Goal: Task Accomplishment & Management: Use online tool/utility

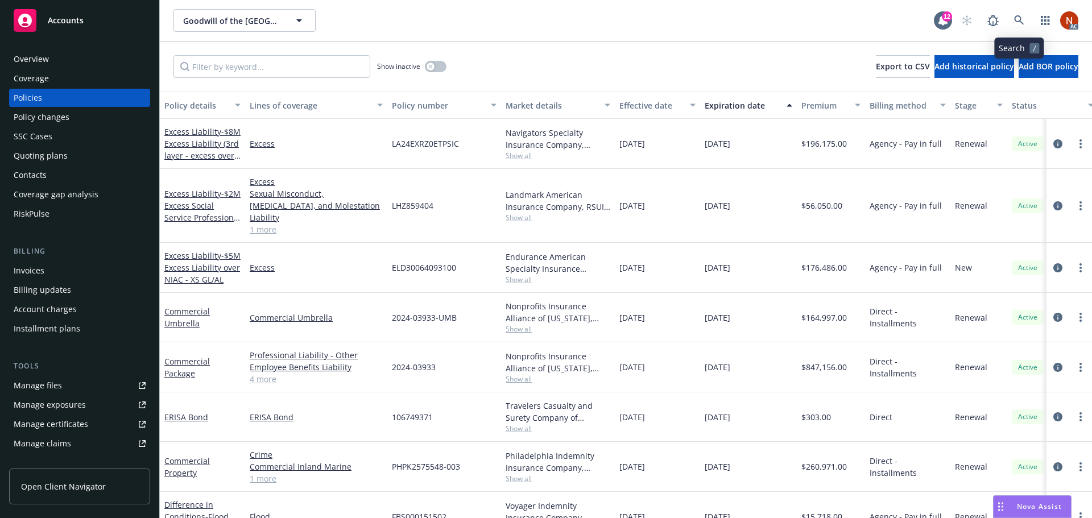
click at [1018, 20] on icon at bounding box center [1019, 20] width 10 height 10
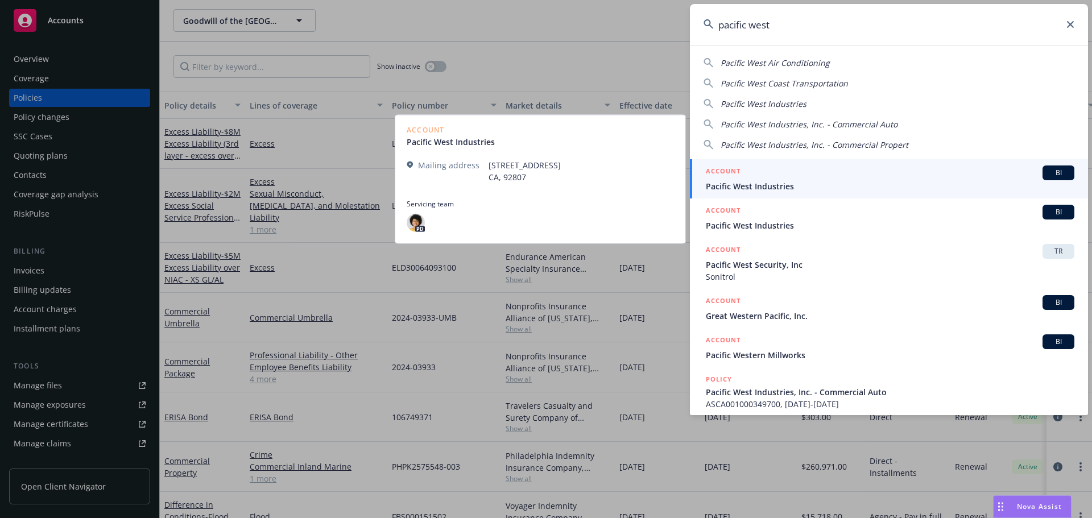
type input "pacific west"
click at [814, 186] on span "Pacific West Industries" at bounding box center [890, 186] width 368 height 12
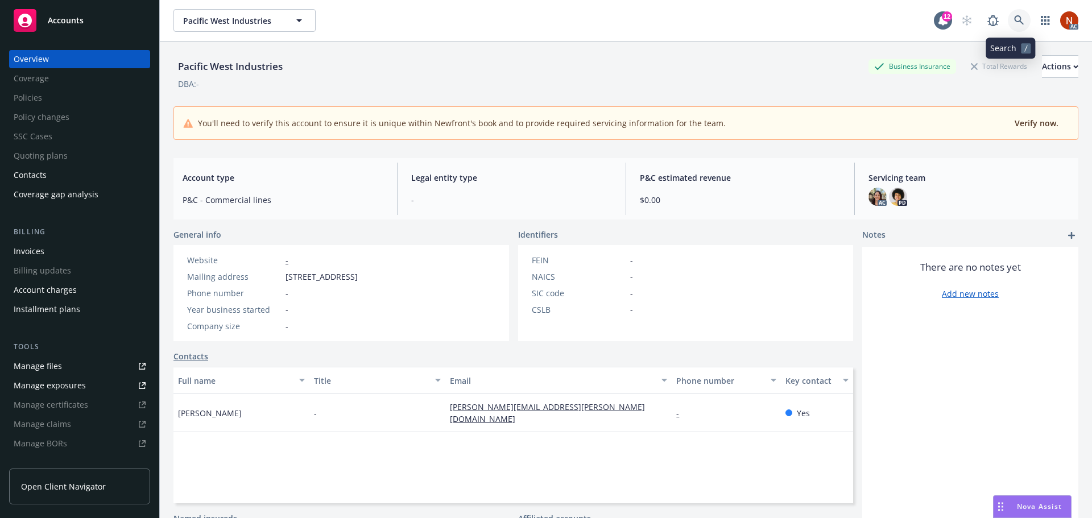
click at [1014, 23] on icon at bounding box center [1019, 20] width 10 height 10
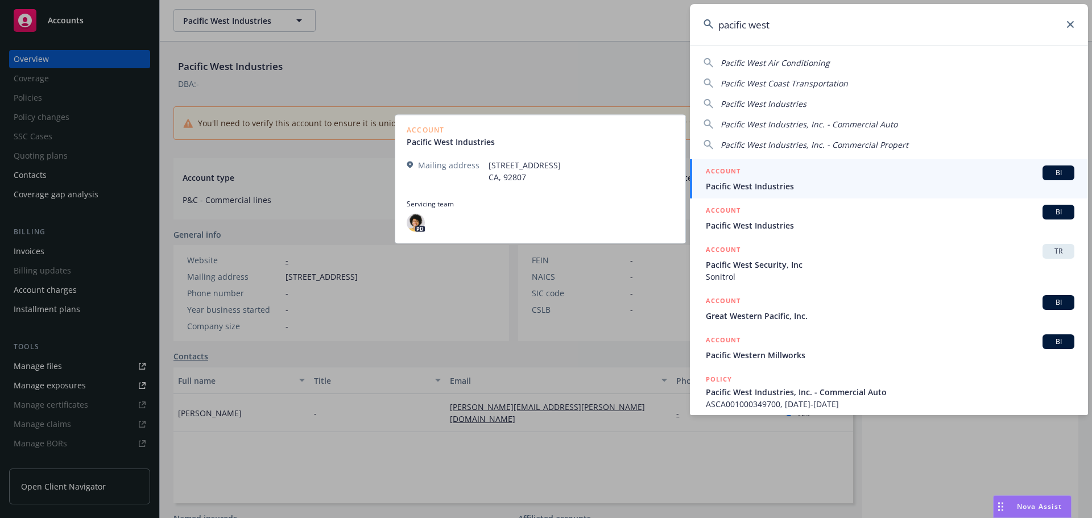
type input "pacific west"
click at [852, 179] on div "ACCOUNT BI" at bounding box center [890, 172] width 368 height 15
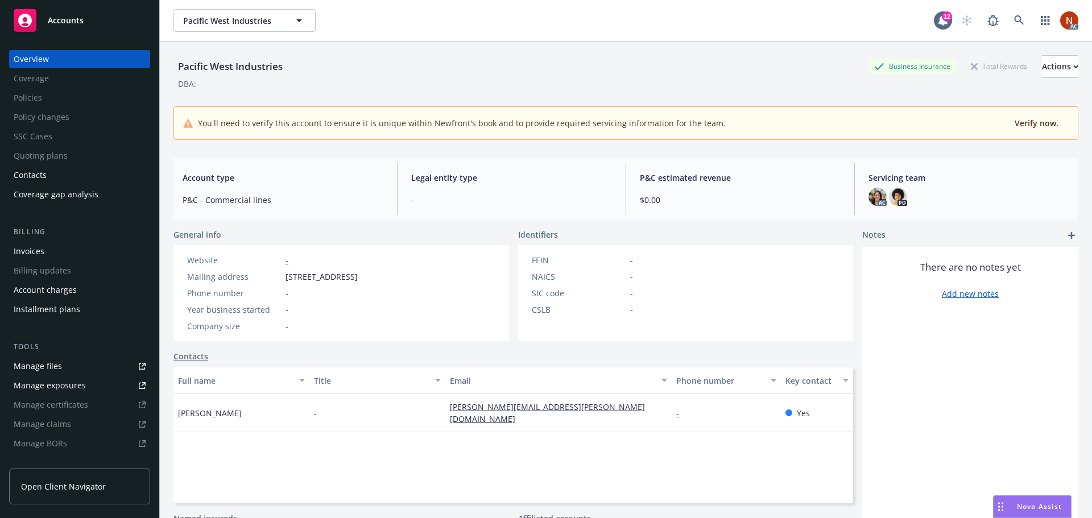
click at [1011, 7] on div "Pacific West Industries Pacific West Industries 12 AC" at bounding box center [626, 20] width 932 height 41
click at [1009, 14] on link at bounding box center [1018, 20] width 23 height 23
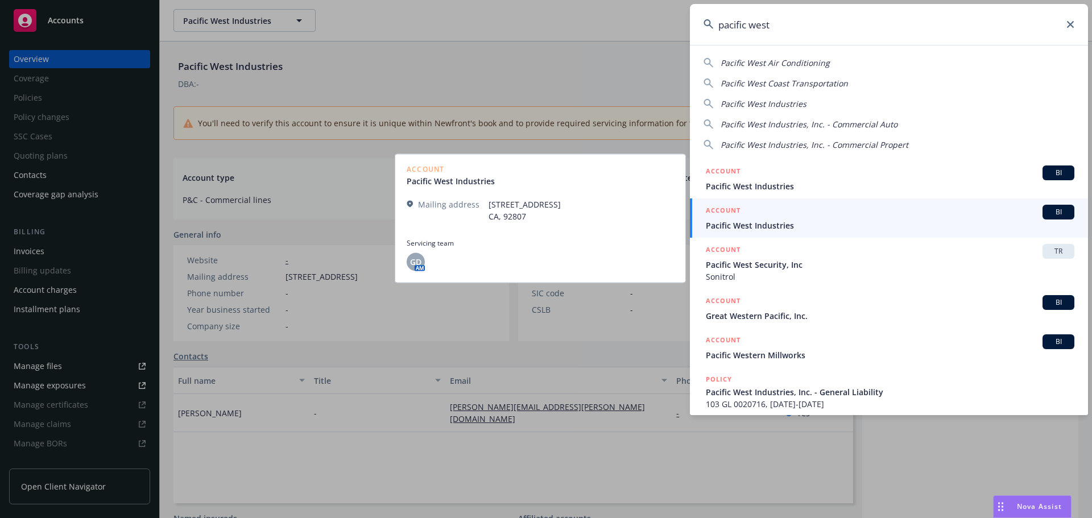
type input "pacific west"
click at [855, 211] on div "ACCOUNT BI" at bounding box center [890, 212] width 368 height 15
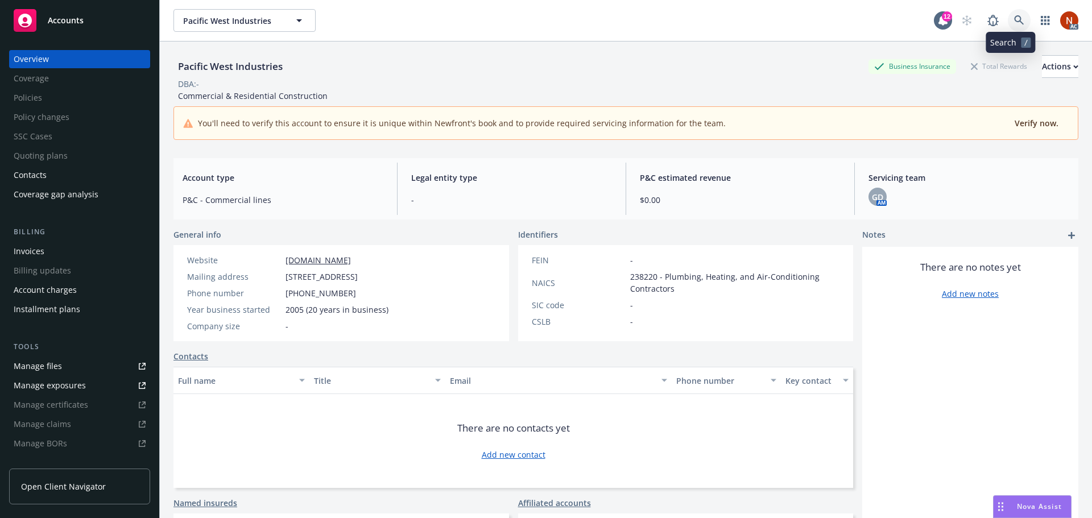
click at [1014, 23] on icon at bounding box center [1019, 20] width 10 height 10
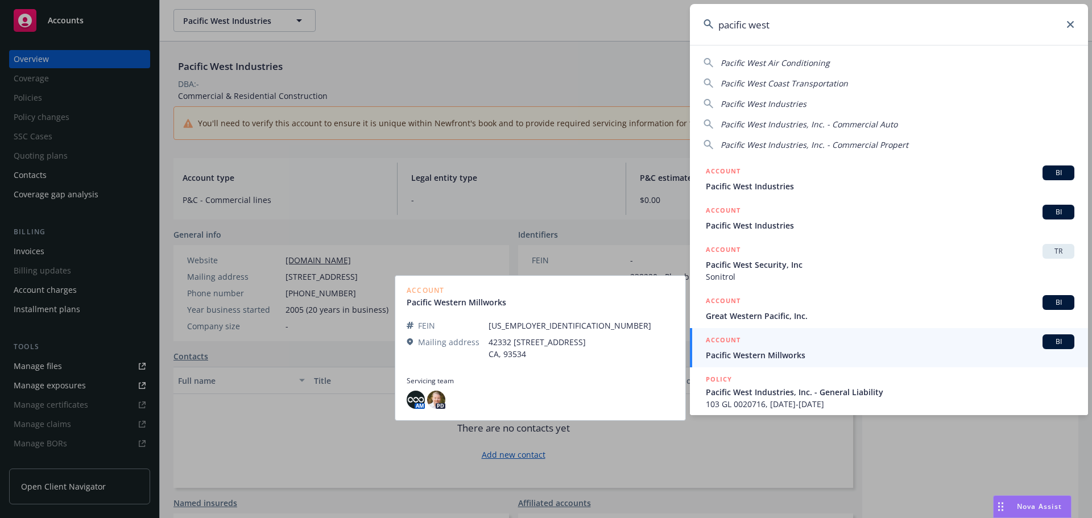
scroll to position [114, 0]
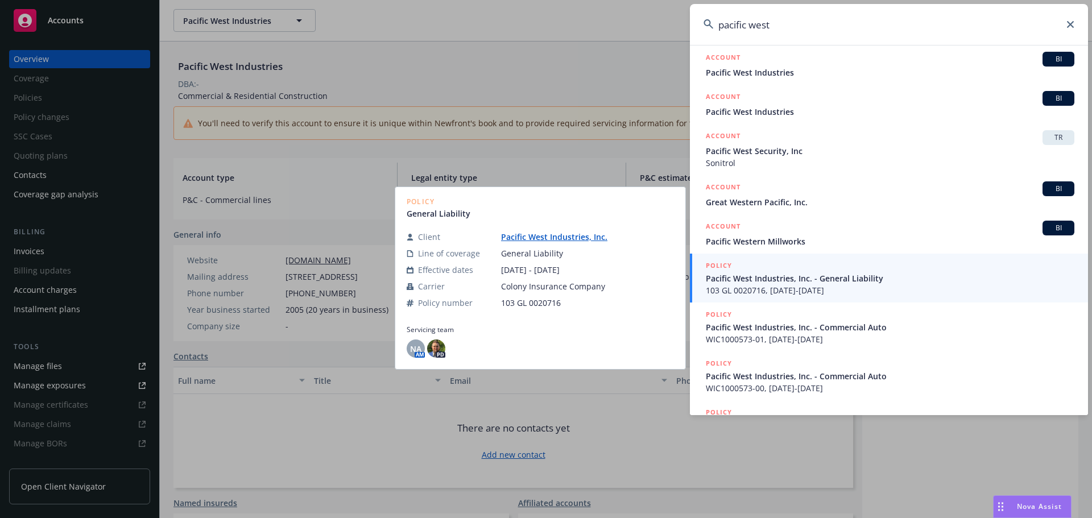
type input "pacific west"
click at [875, 293] on span "103 GL 0020716, 11/01/2018-11/01/2019" at bounding box center [890, 290] width 368 height 12
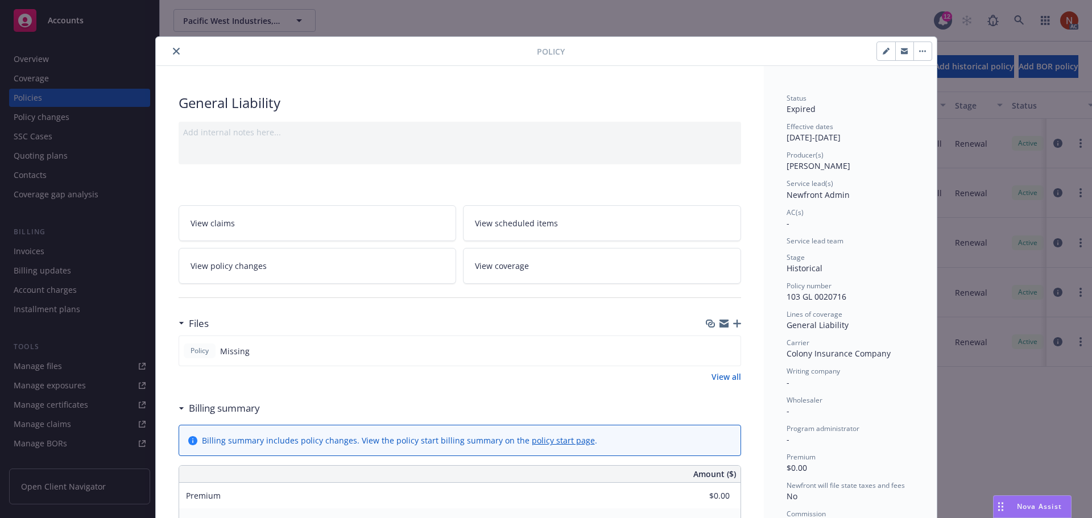
click at [176, 54] on button "close" at bounding box center [176, 51] width 14 height 14
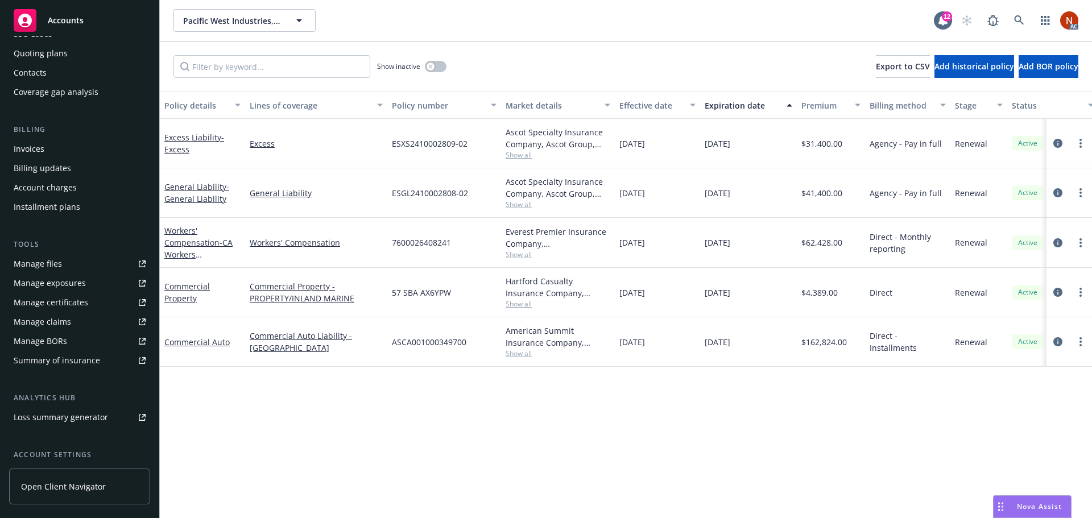
scroll to position [204, 0]
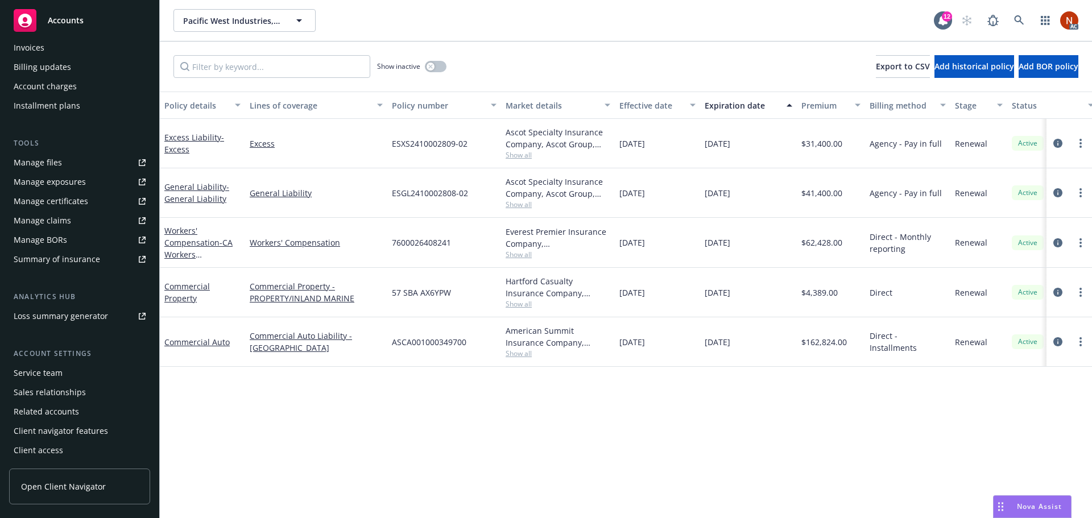
click at [57, 371] on div "Service team" at bounding box center [38, 373] width 49 height 18
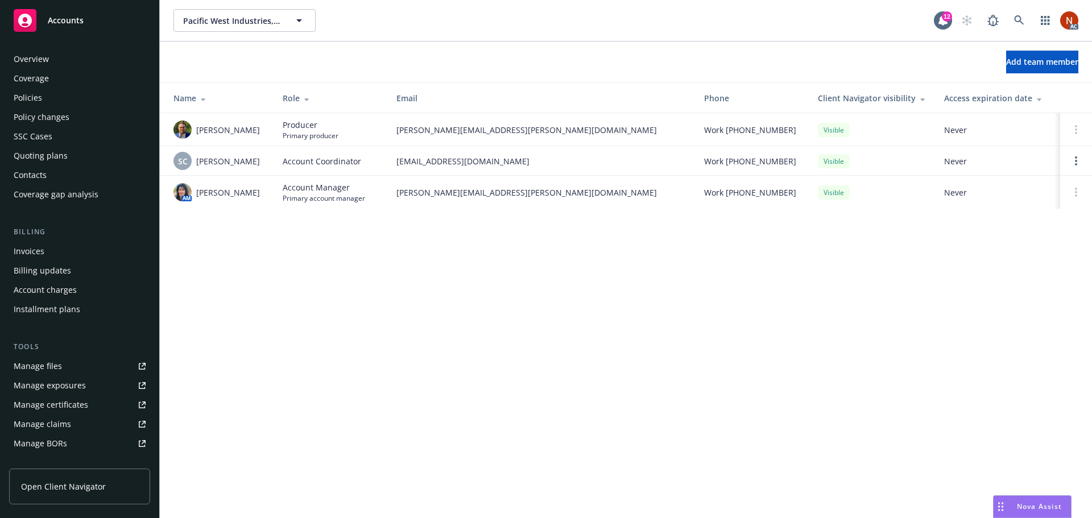
click at [45, 101] on div "Policies" at bounding box center [80, 98] width 132 height 18
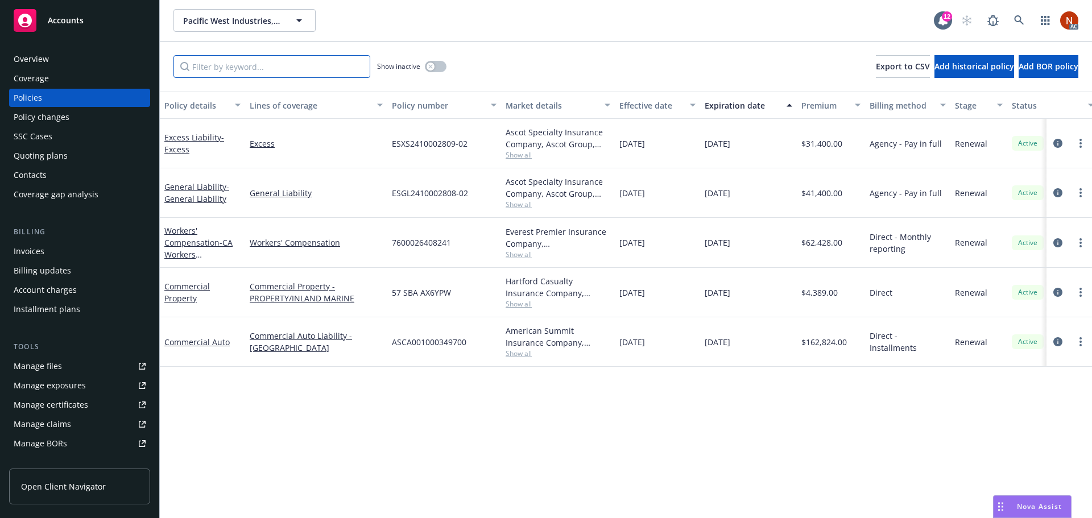
click at [258, 77] on input "Filter by keyword..." at bounding box center [271, 66] width 197 height 23
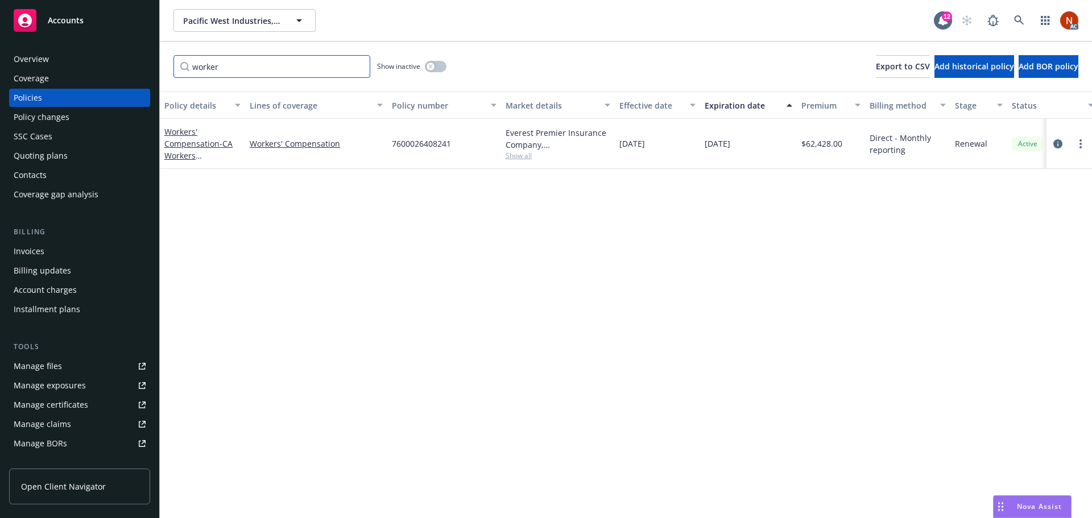
type input "worker"
click at [434, 66] on div "button" at bounding box center [430, 67] width 8 height 8
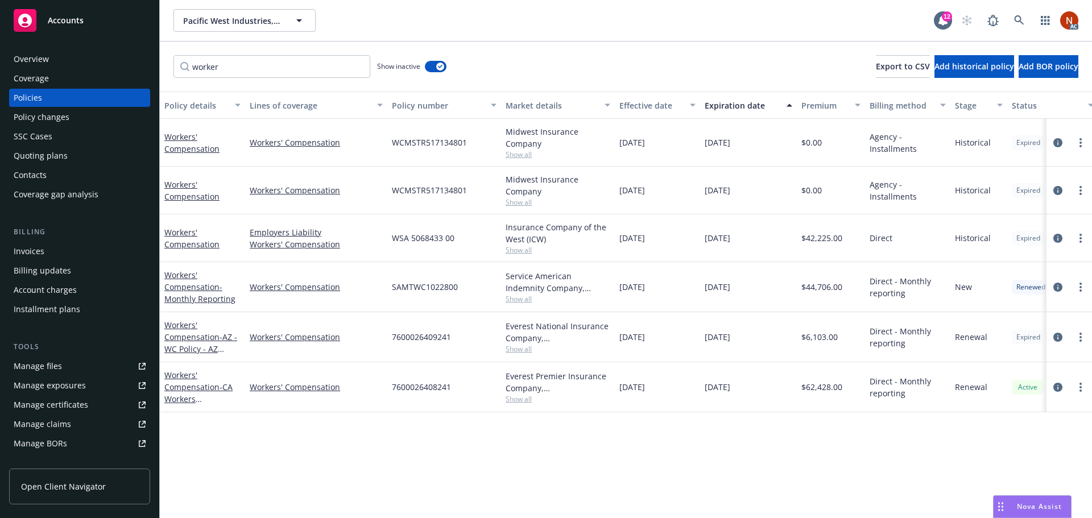
click at [665, 105] on div "Effective date" at bounding box center [651, 105] width 64 height 12
click at [88, 61] on div "Overview" at bounding box center [80, 59] width 132 height 18
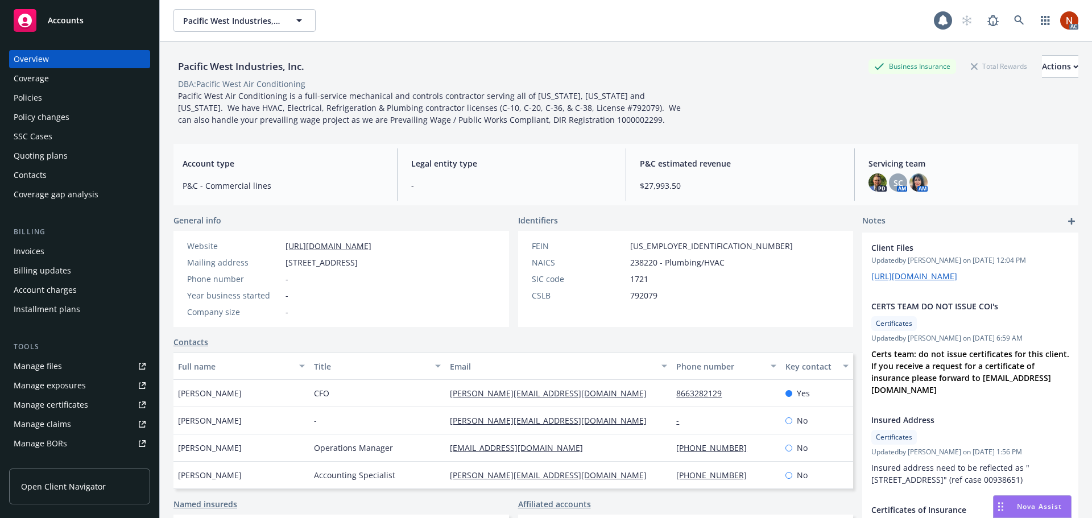
click at [69, 103] on div "Policies" at bounding box center [80, 98] width 132 height 18
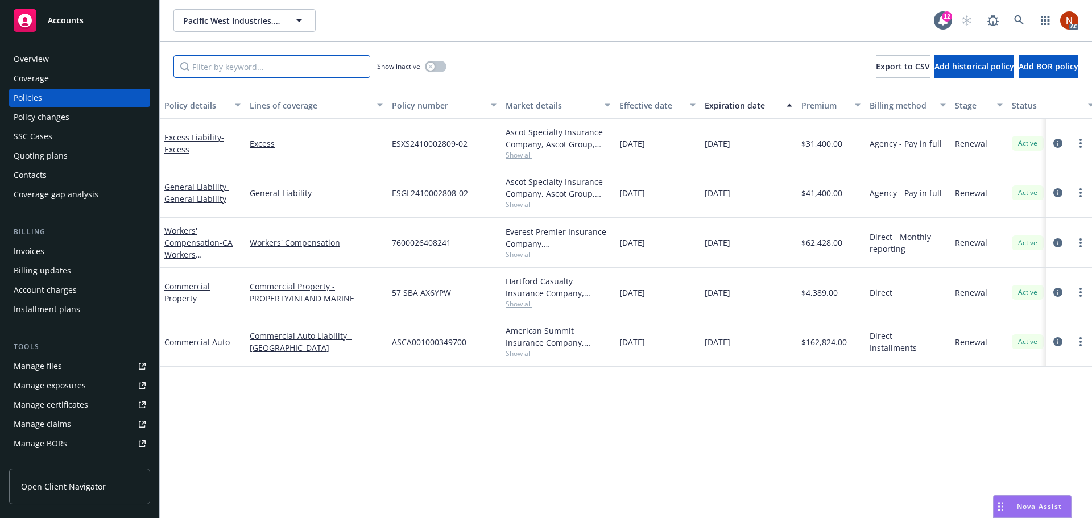
drag, startPoint x: 304, startPoint y: 77, endPoint x: 310, endPoint y: 76, distance: 6.9
click at [303, 76] on input "Filter by keyword..." at bounding box center [271, 66] width 197 height 23
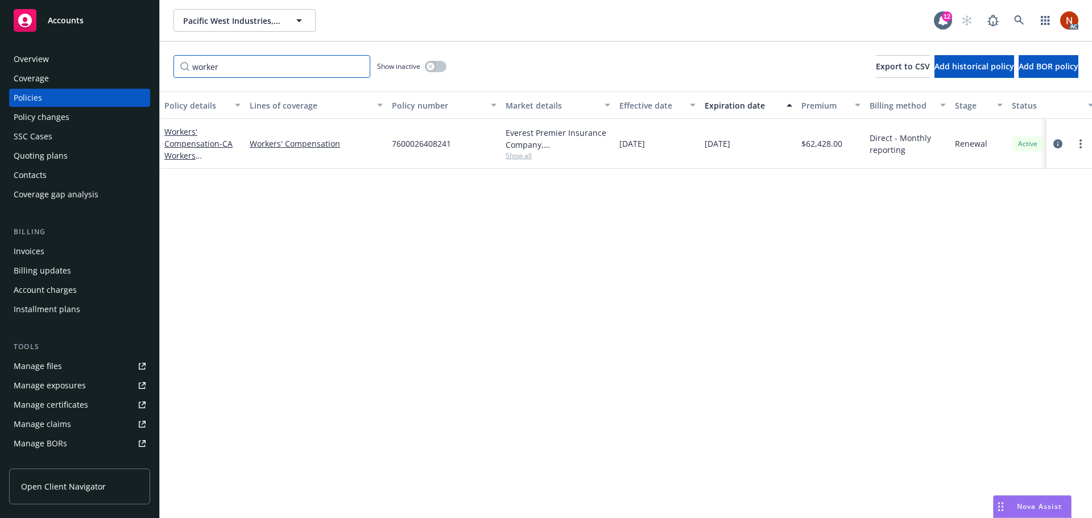
type input "worker"
drag, startPoint x: 434, startPoint y: 70, endPoint x: 468, endPoint y: 76, distance: 35.1
click at [434, 69] on button "button" at bounding box center [436, 66] width 22 height 11
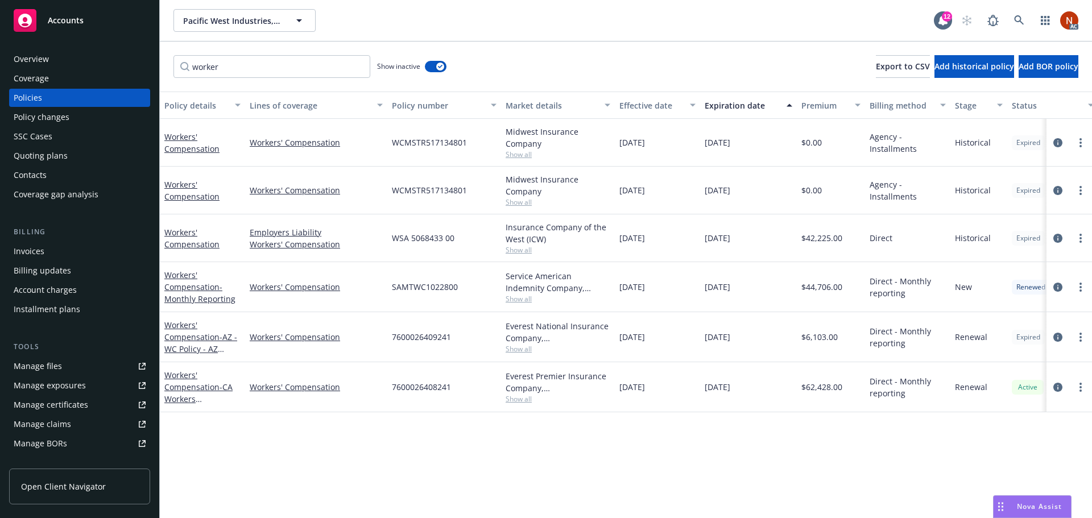
click at [661, 100] on div "Effective date" at bounding box center [651, 105] width 64 height 12
click at [57, 51] on div "Overview" at bounding box center [80, 59] width 132 height 18
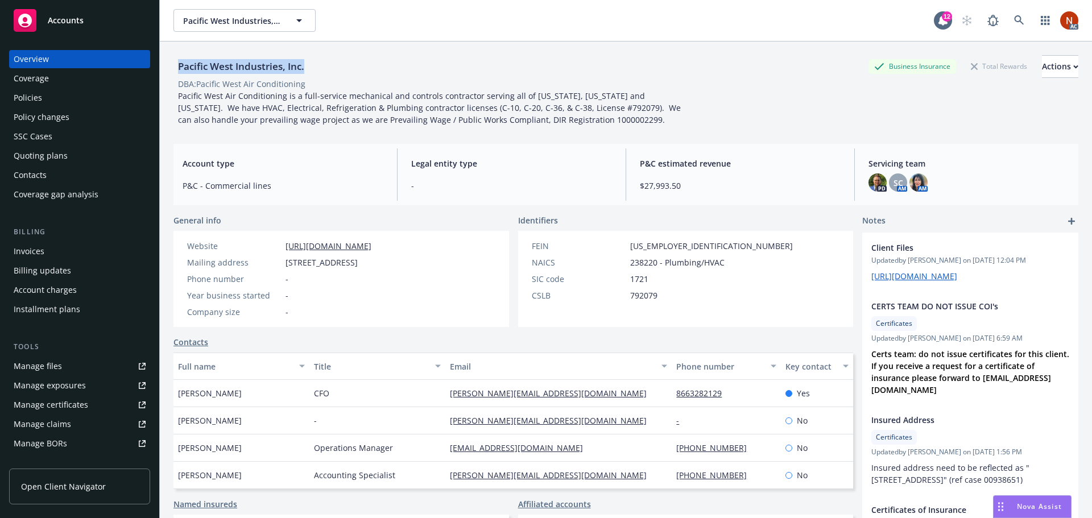
drag, startPoint x: 318, startPoint y: 65, endPoint x: 172, endPoint y: 54, distance: 146.5
click at [172, 54] on div "Pacific West Industries, Inc. Business Insurance Total Rewards Actions DBA: Pac…" at bounding box center [626, 301] width 932 height 518
copy div "Pacific West Industries, Inc."
click at [68, 424] on div "Manage claims" at bounding box center [42, 424] width 57 height 18
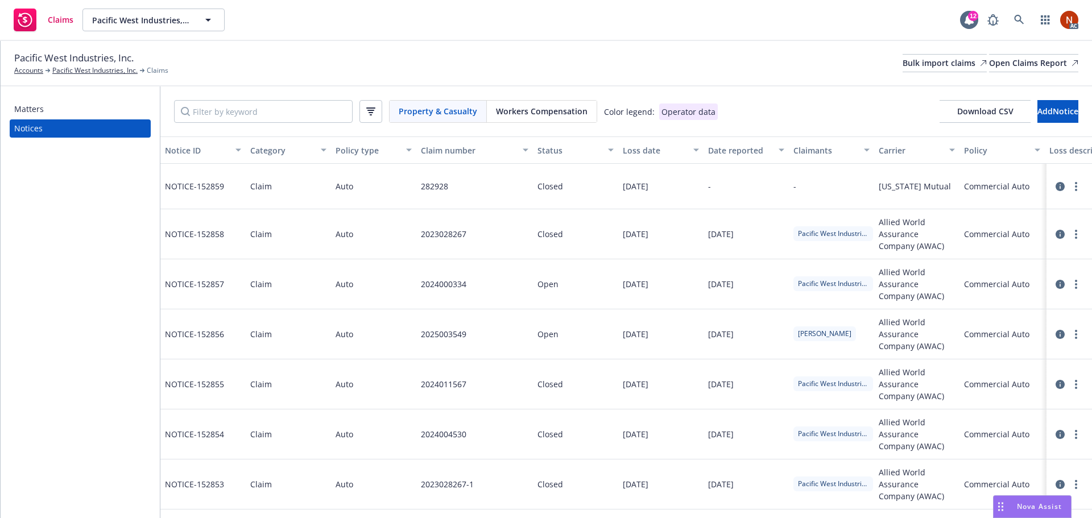
click at [564, 127] on div "Property & Casualty Workers Compensation Color legend: Operator data Download C…" at bounding box center [625, 111] width 931 height 50
click at [562, 119] on div "Workers Compensation" at bounding box center [542, 112] width 110 height 22
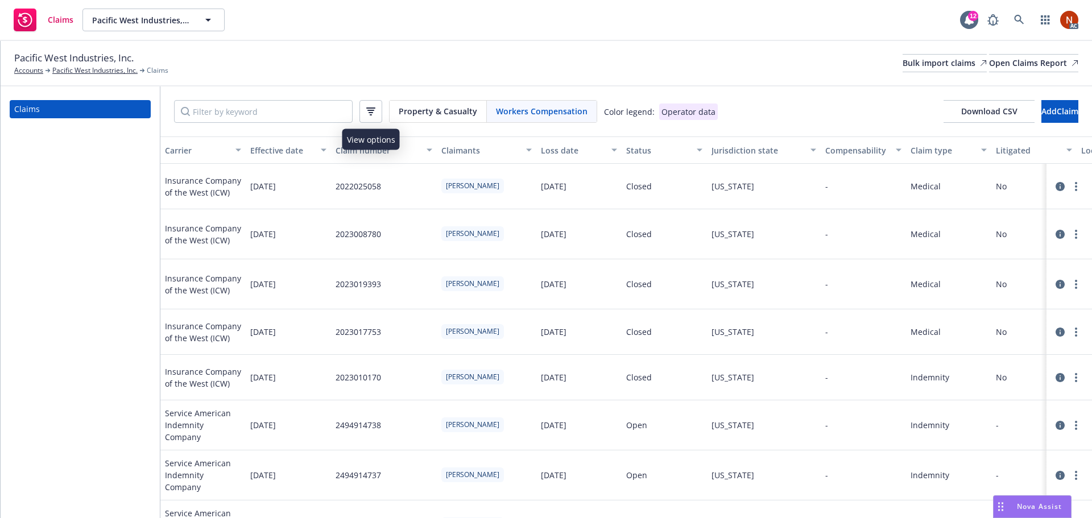
drag, startPoint x: 372, startPoint y: 109, endPoint x: 391, endPoint y: 130, distance: 28.2
click at [372, 109] on icon "button" at bounding box center [370, 107] width 9 height 1
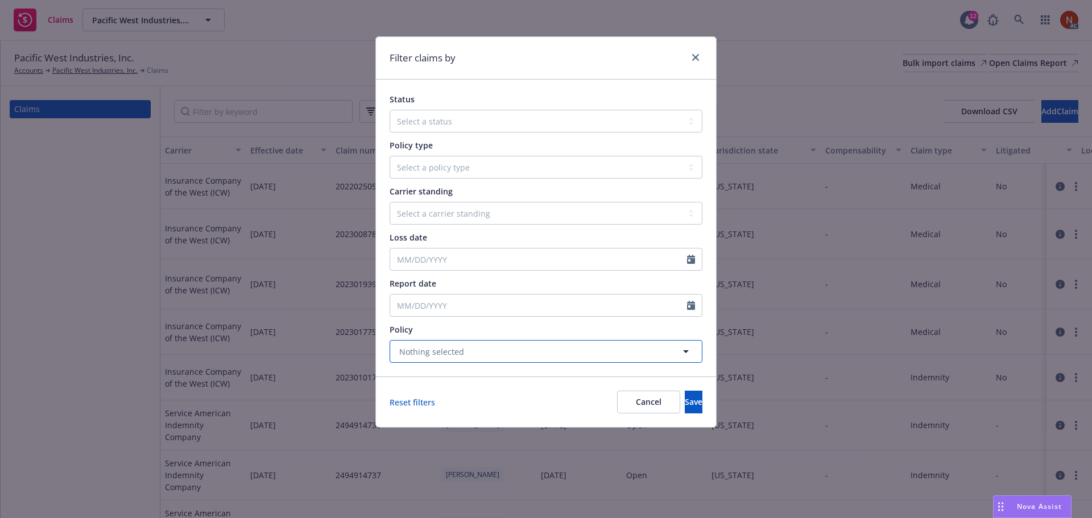
click at [508, 352] on button "Nothing selected" at bounding box center [545, 351] width 313 height 23
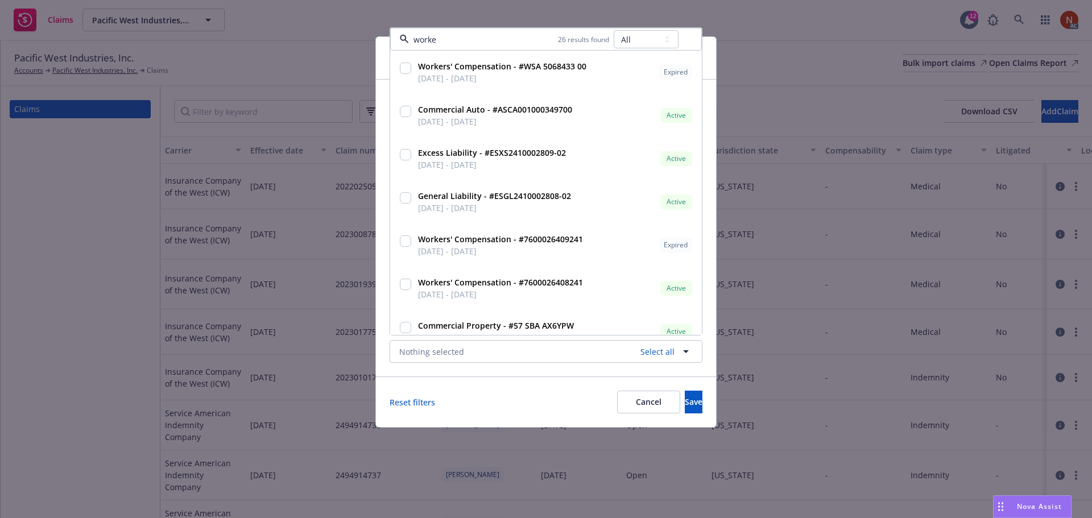
type input "worker"
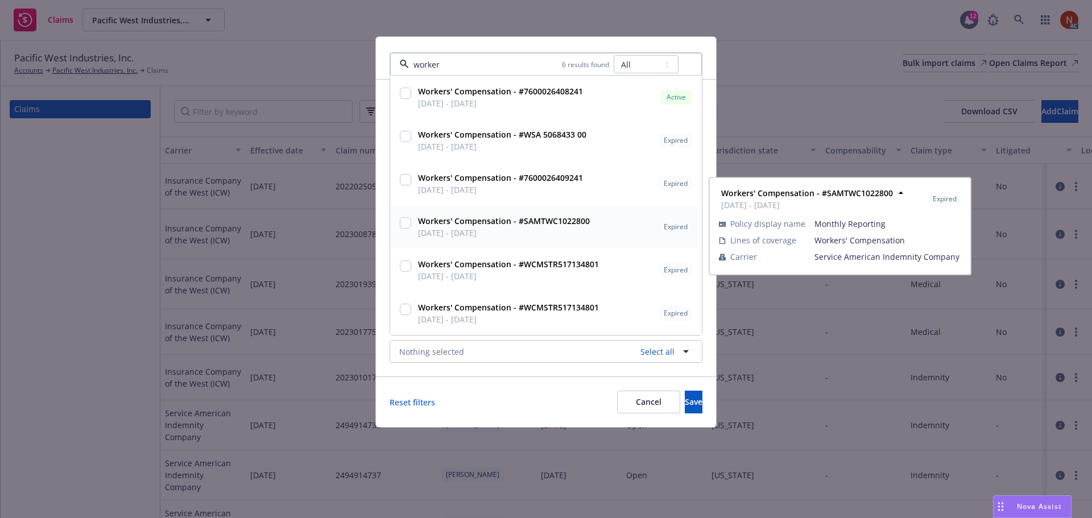
click at [460, 221] on strong "Workers' Compensation - #SAMTWC1022800" at bounding box center [504, 220] width 172 height 11
checkbox input "true"
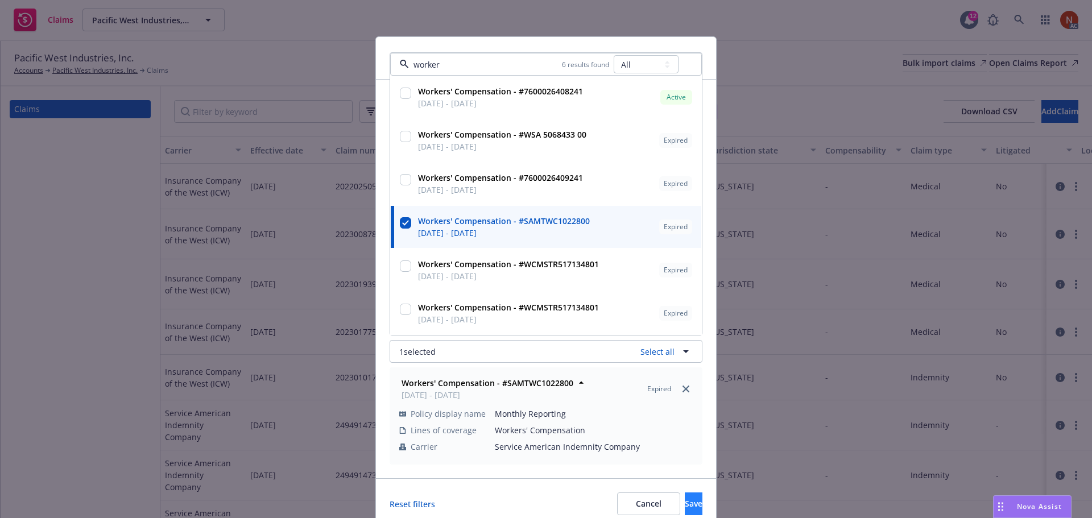
type input "worker"
click at [684, 512] on button "Save" at bounding box center [693, 503] width 18 height 23
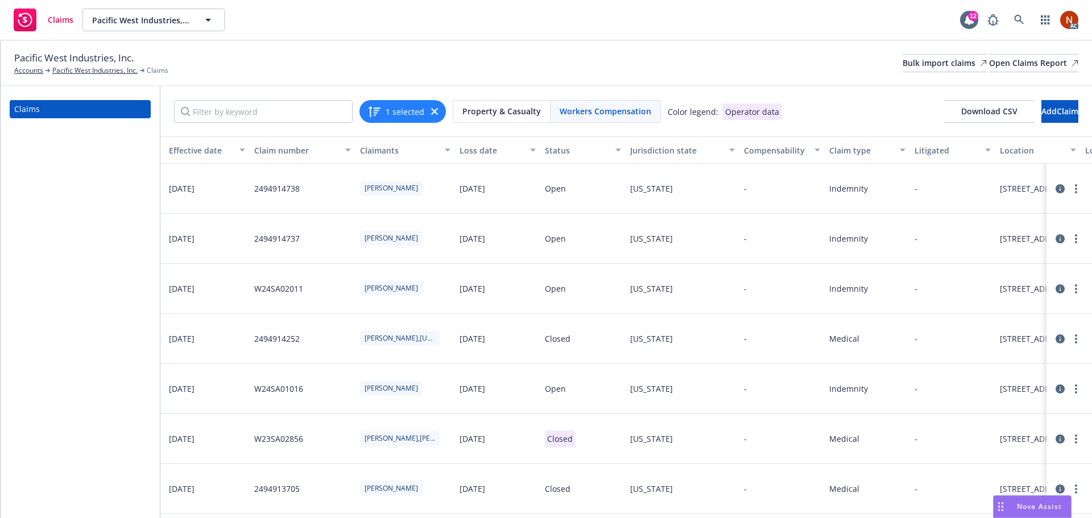
scroll to position [5, 45]
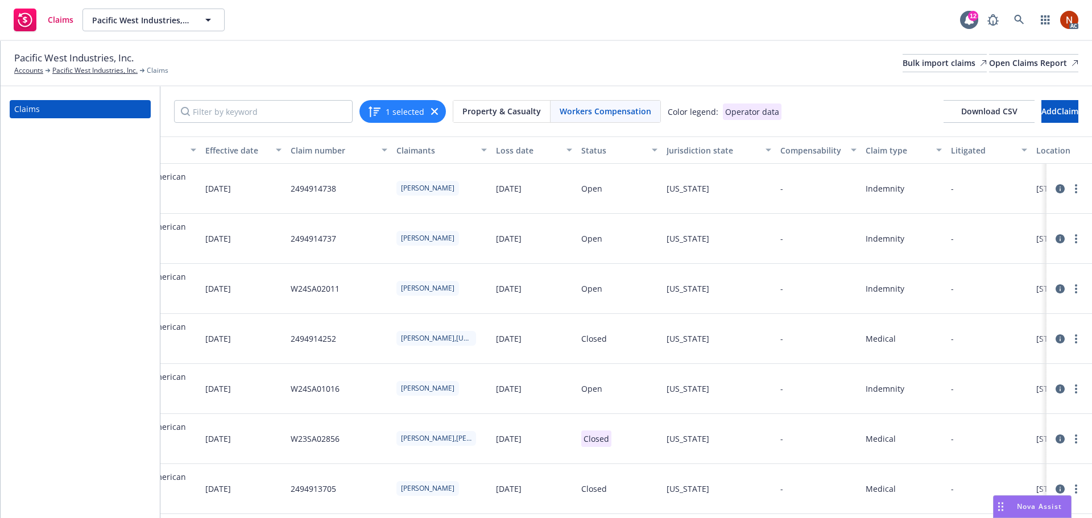
click at [513, 151] on div "Loss date" at bounding box center [528, 150] width 64 height 12
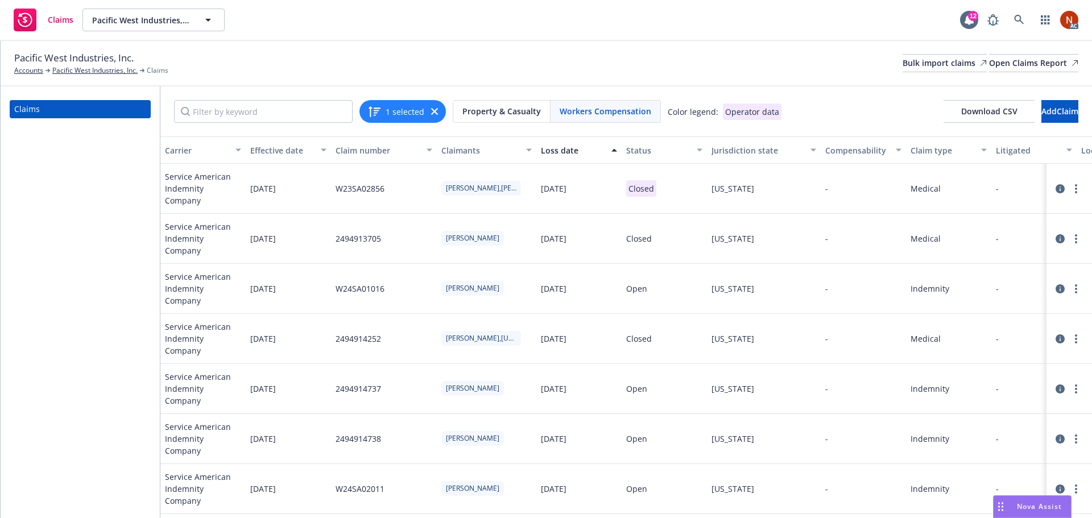
scroll to position [0, 0]
click at [1055, 189] on icon at bounding box center [1059, 188] width 9 height 9
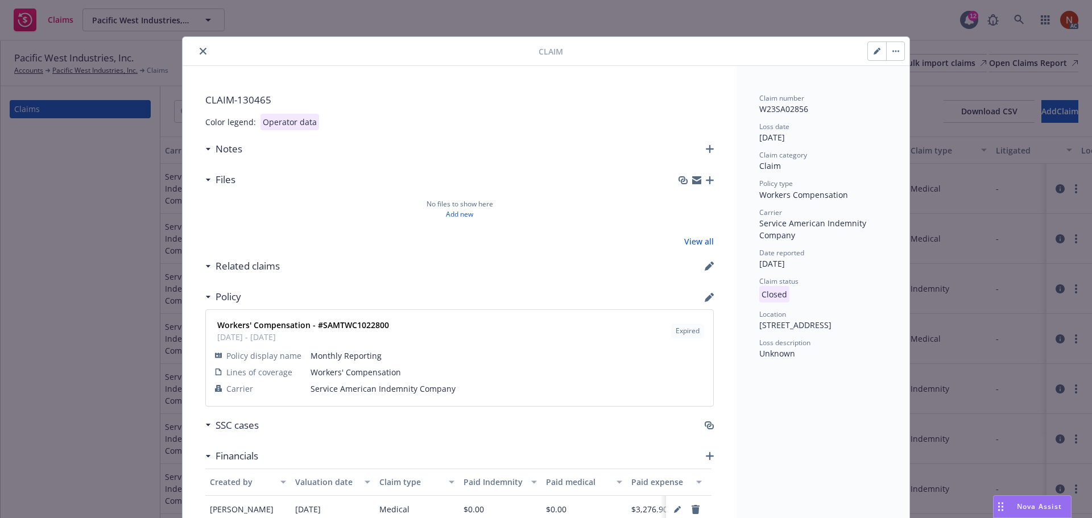
click at [200, 48] on icon "close" at bounding box center [203, 51] width 7 height 7
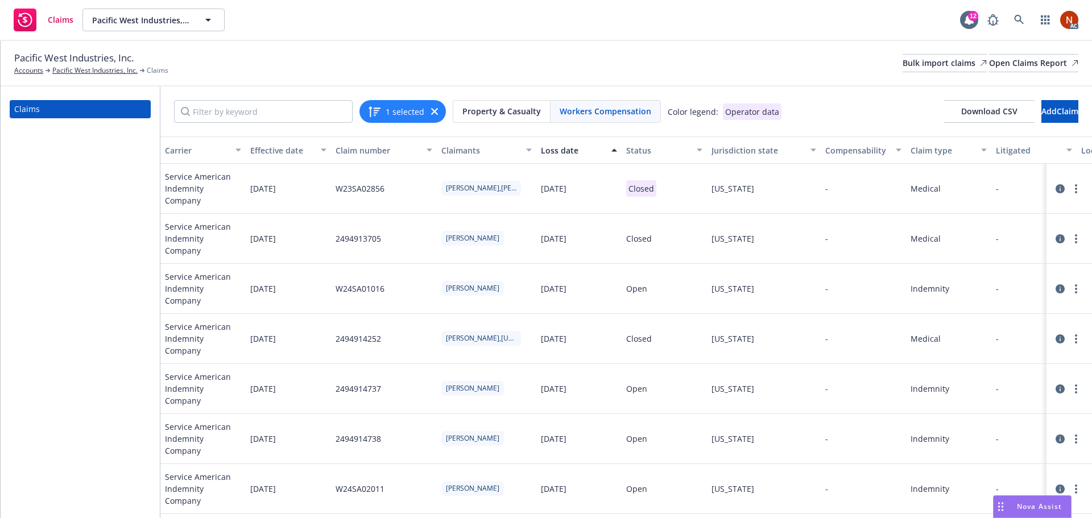
scroll to position [0, 849]
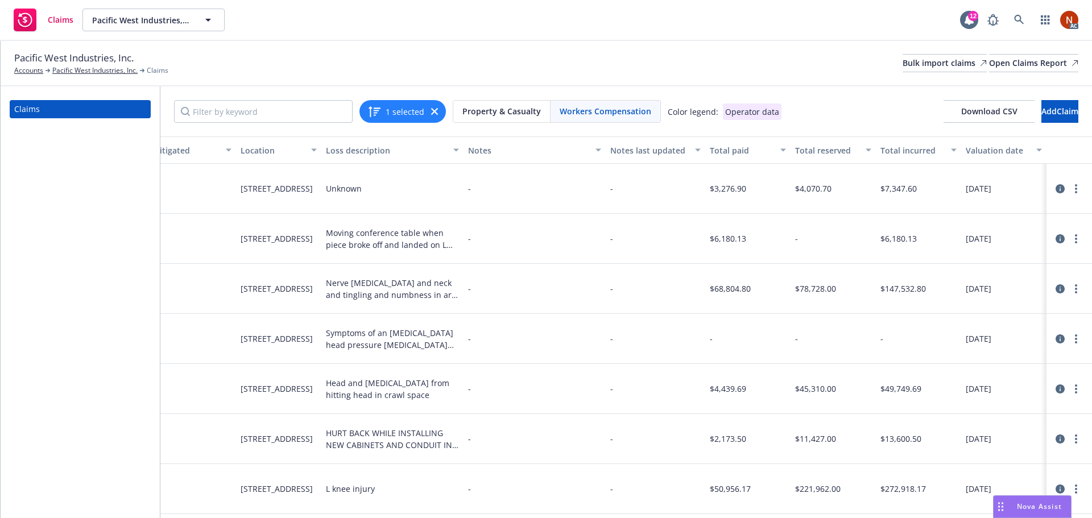
click at [1055, 189] on icon at bounding box center [1059, 188] width 9 height 9
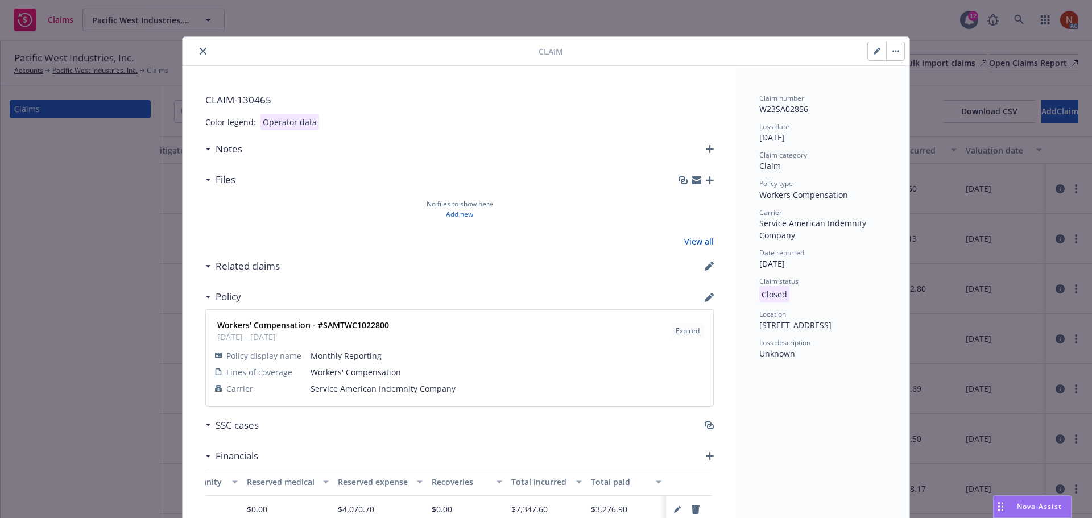
click at [198, 46] on button "close" at bounding box center [203, 51] width 14 height 14
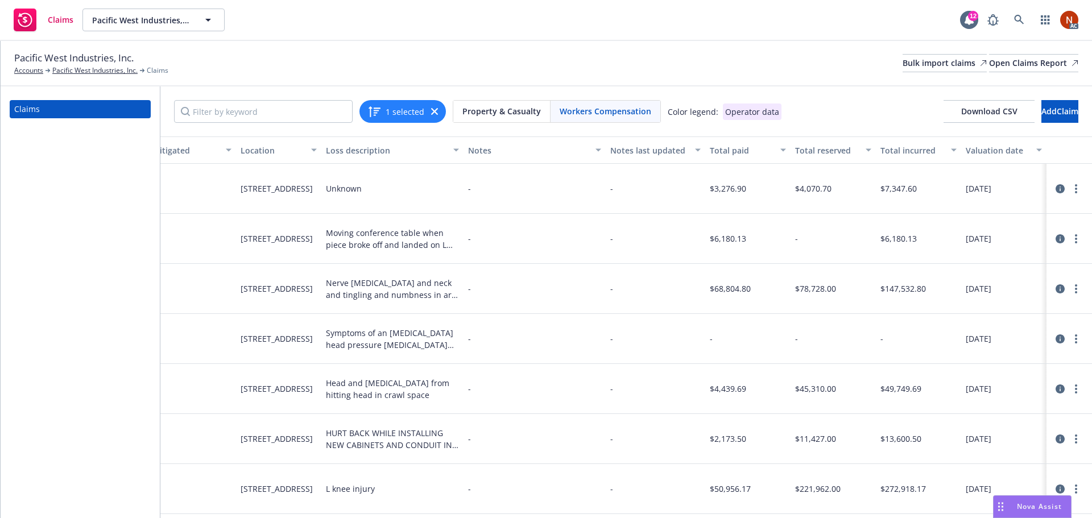
scroll to position [0, 849]
click at [434, 111] on icon "button" at bounding box center [434, 111] width 7 height 7
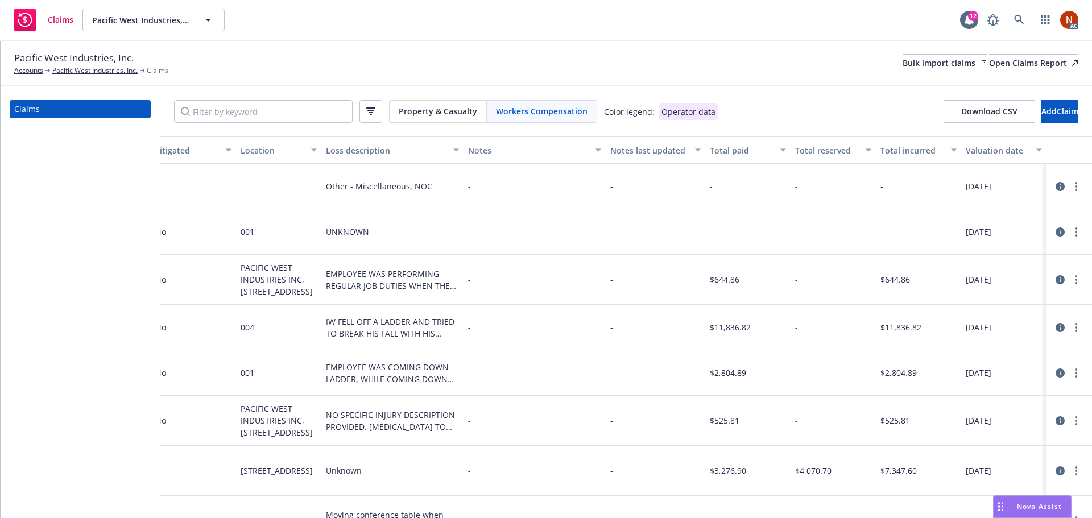
click at [531, 109] on span "Workers Compensation" at bounding box center [542, 111] width 92 height 12
click at [961, 110] on span "Download CSV" at bounding box center [989, 111] width 56 height 11
click at [902, 68] on div "Bulk import claims" at bounding box center [944, 63] width 84 height 17
click at [371, 110] on icon "button" at bounding box center [370, 110] width 7 height 1
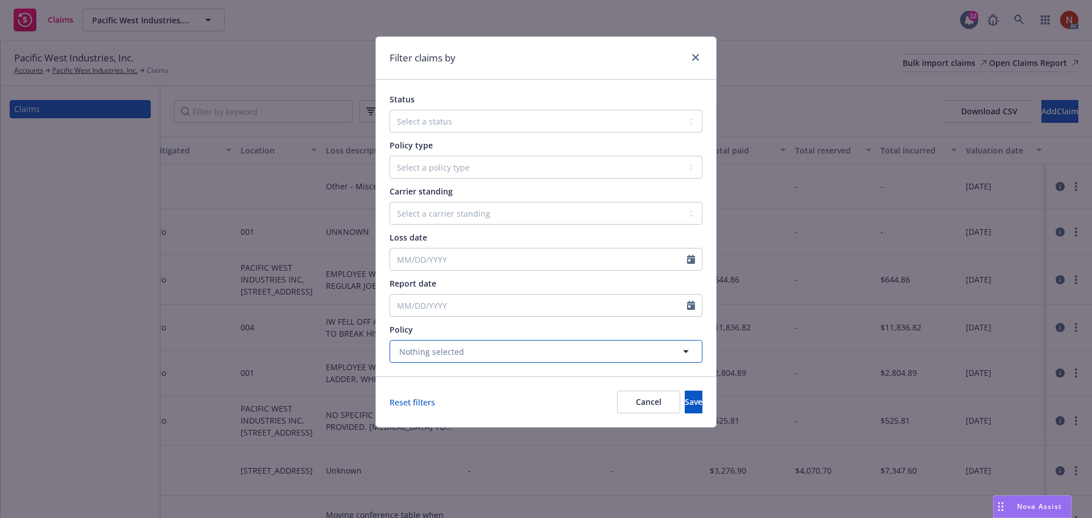
click at [428, 353] on span "Nothing selected" at bounding box center [431, 352] width 65 height 12
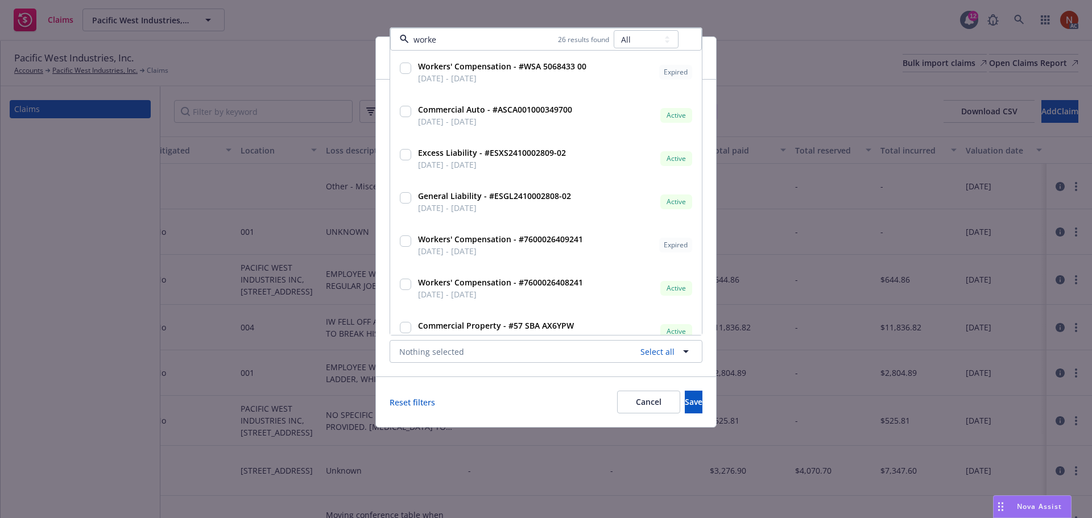
type input "worker"
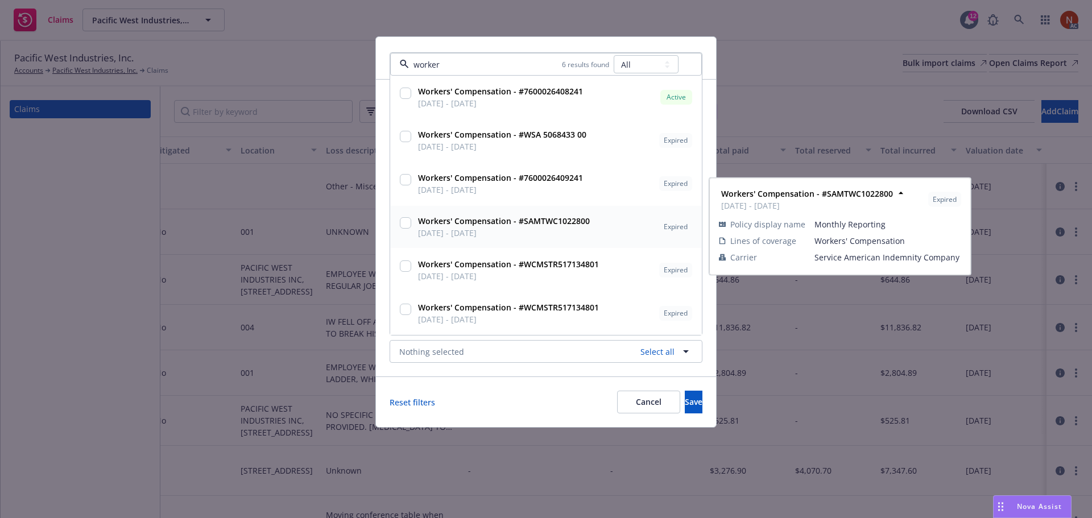
click at [414, 236] on div "Workers' Compensation - #SAMTWC1022800 [DATE] - [DATE]" at bounding box center [502, 227] width 179 height 28
checkbox input "true"
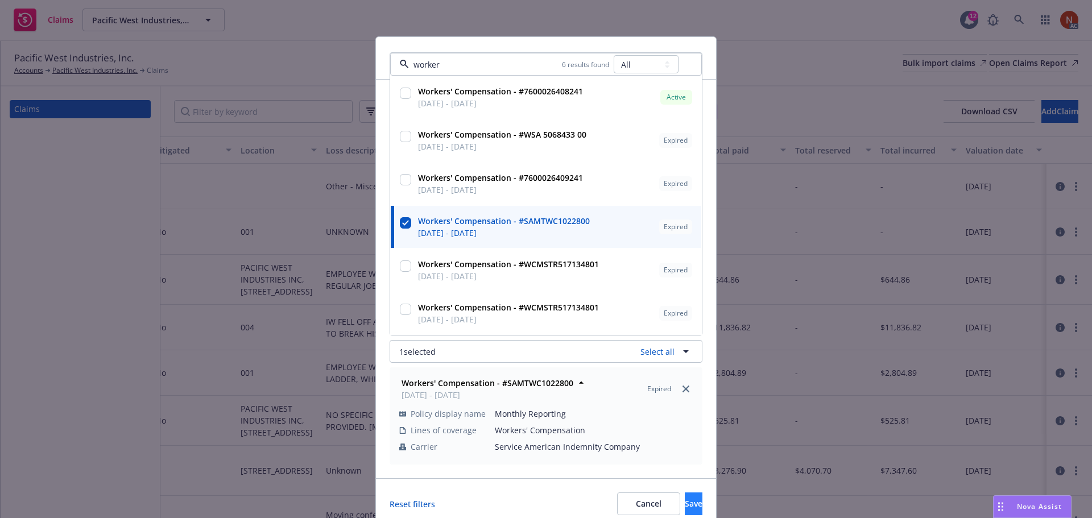
type input "worker"
click at [684, 503] on button "Save" at bounding box center [693, 503] width 18 height 23
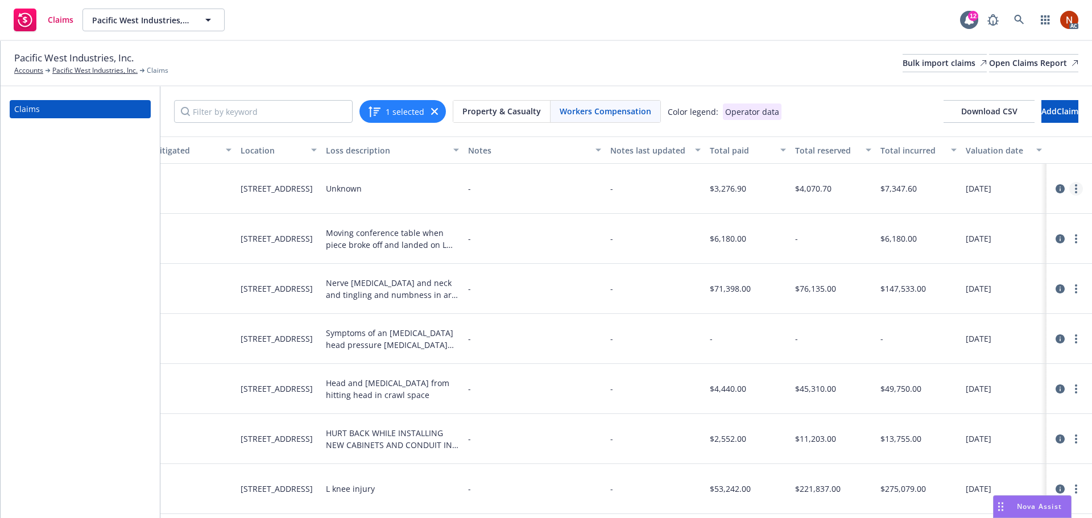
click at [1069, 186] on link "more" at bounding box center [1076, 189] width 14 height 14
click at [1013, 209] on link "Delete" at bounding box center [1019, 212] width 109 height 23
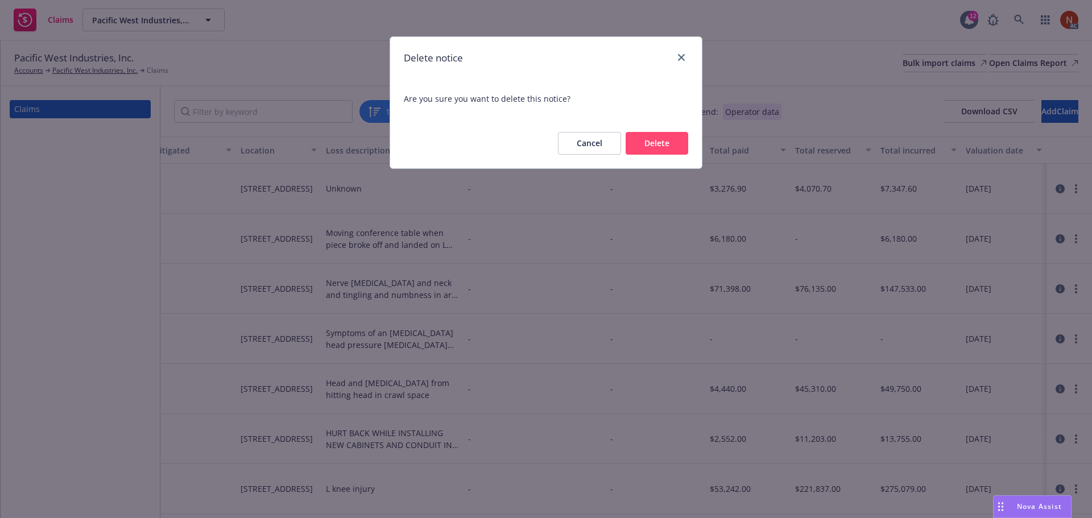
click at [654, 139] on button "Delete" at bounding box center [656, 143] width 63 height 23
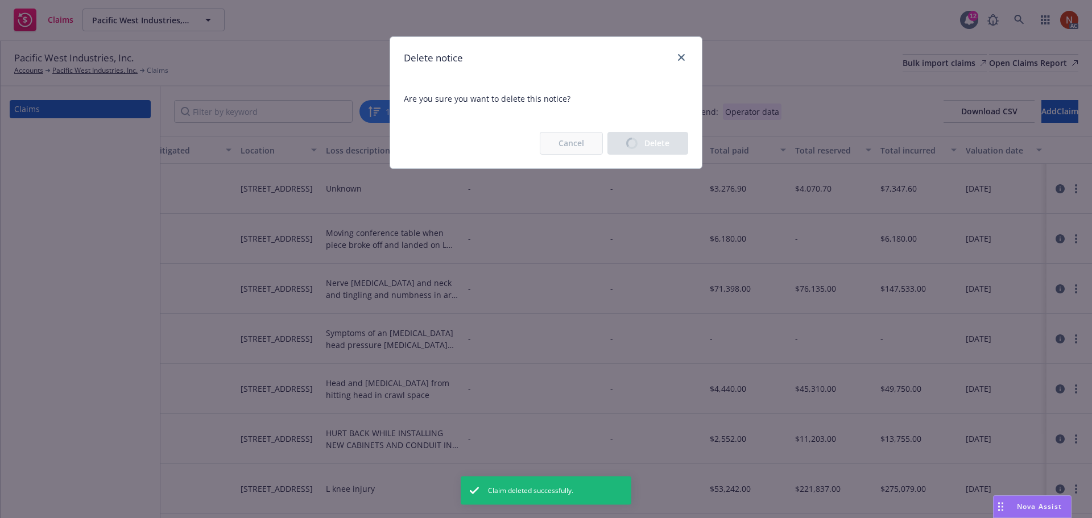
scroll to position [0, 840]
